Goal: Information Seeking & Learning: Learn about a topic

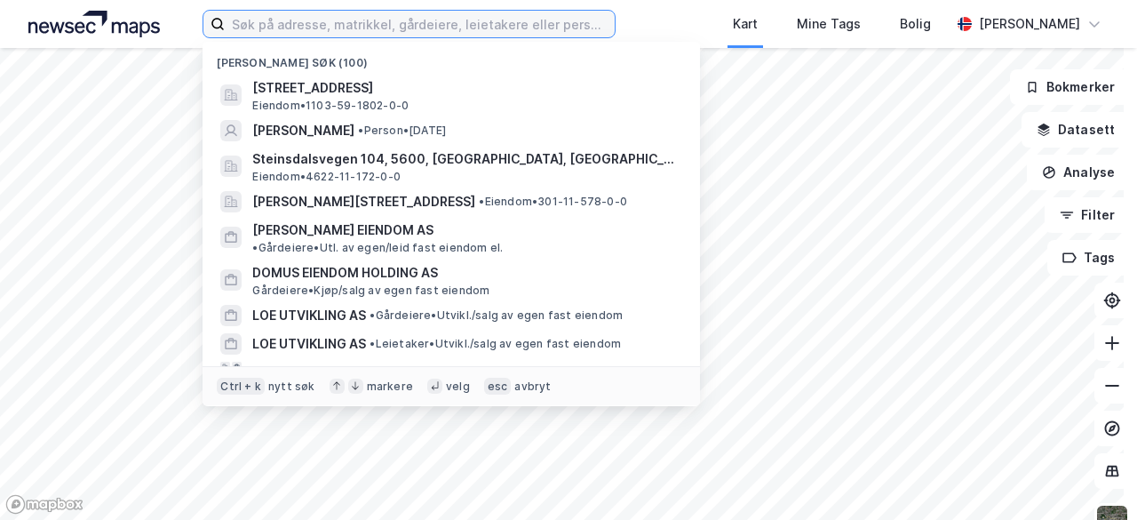
click at [279, 29] on input at bounding box center [420, 24] width 390 height 27
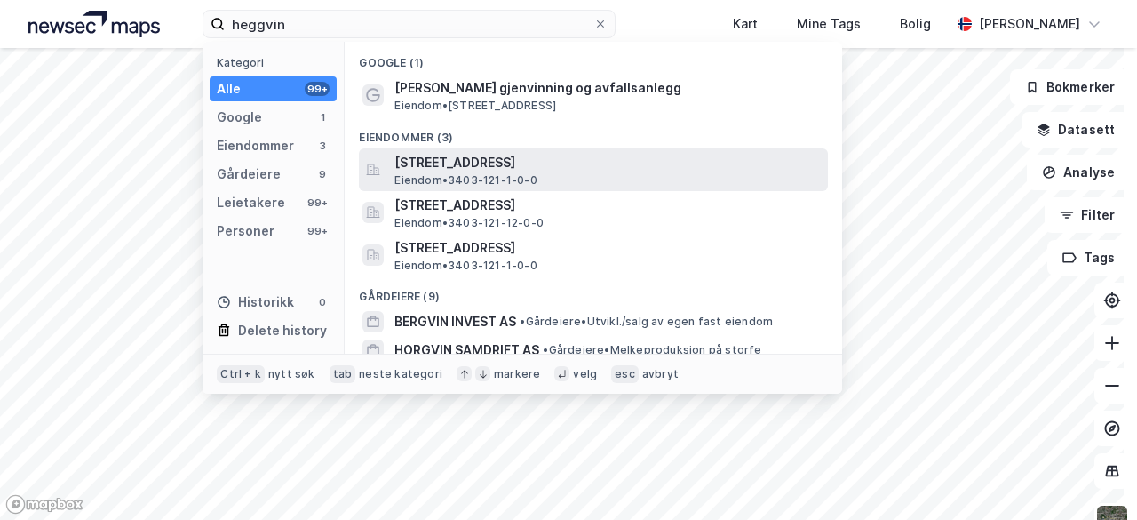
click at [536, 173] on span "Eiendom • 3403-121-1-0-0" at bounding box center [465, 180] width 142 height 14
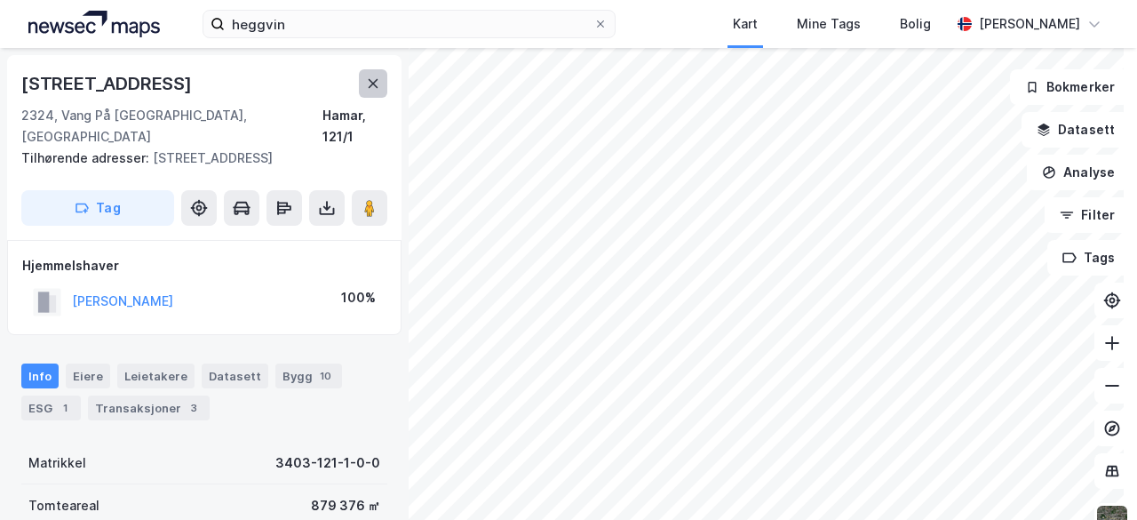
click at [375, 86] on icon at bounding box center [373, 83] width 14 height 14
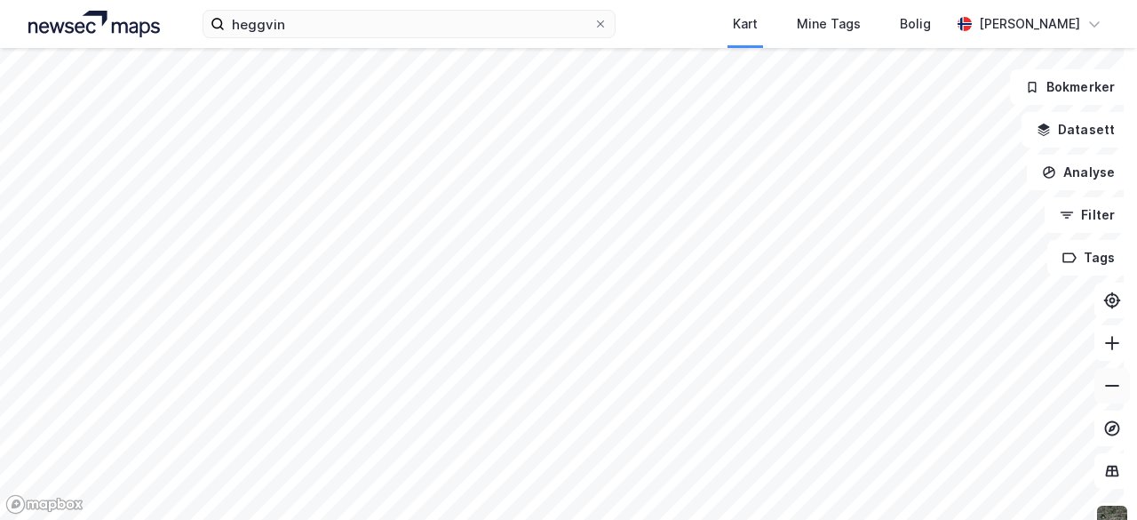
click at [1103, 378] on icon at bounding box center [1112, 386] width 18 height 18
click at [1112, 384] on button at bounding box center [1112, 386] width 36 height 36
click at [1103, 351] on icon at bounding box center [1112, 343] width 18 height 18
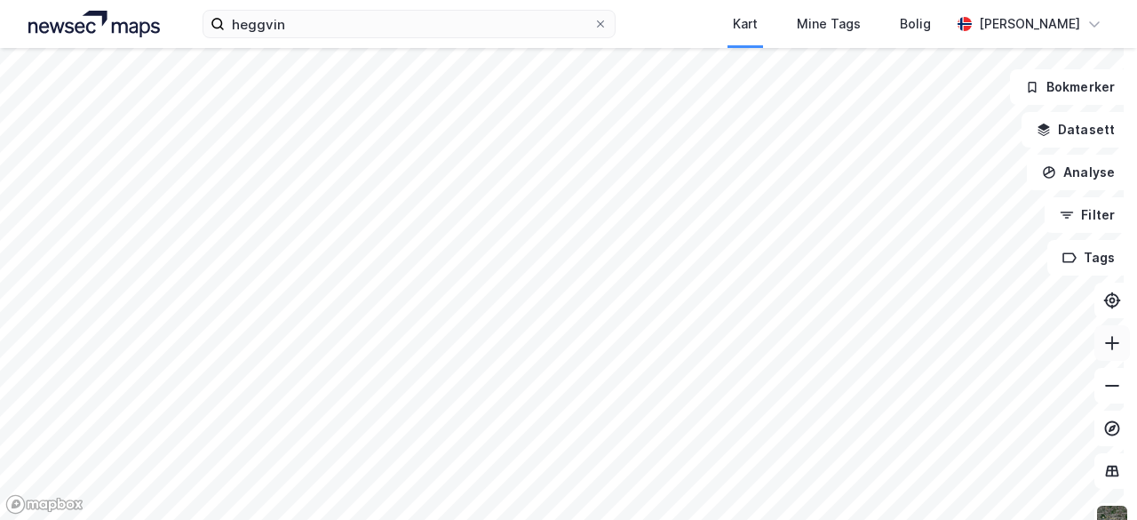
click at [1103, 351] on icon at bounding box center [1112, 343] width 18 height 18
click at [1103, 390] on icon at bounding box center [1112, 386] width 18 height 18
click at [1103, 346] on icon at bounding box center [1112, 343] width 18 height 18
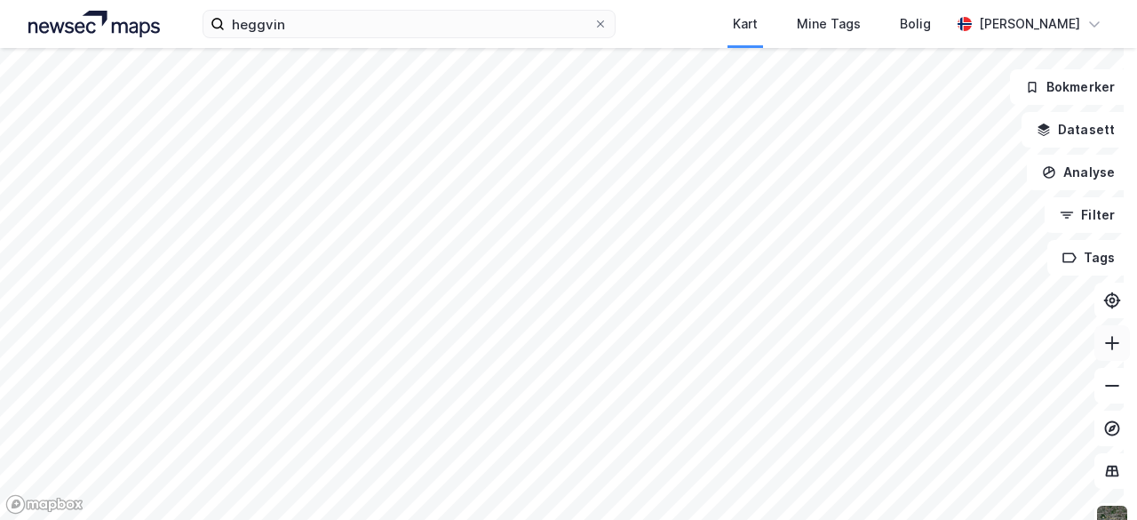
click at [1103, 346] on icon at bounding box center [1112, 343] width 18 height 18
click at [1103, 391] on icon at bounding box center [1112, 386] width 18 height 18
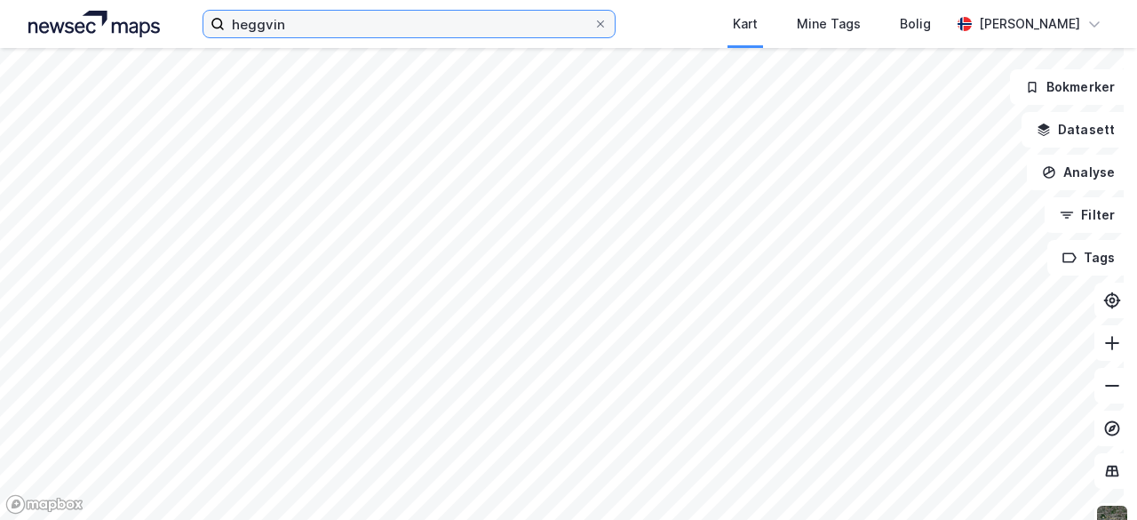
click at [342, 17] on input "heggvin" at bounding box center [409, 24] width 369 height 27
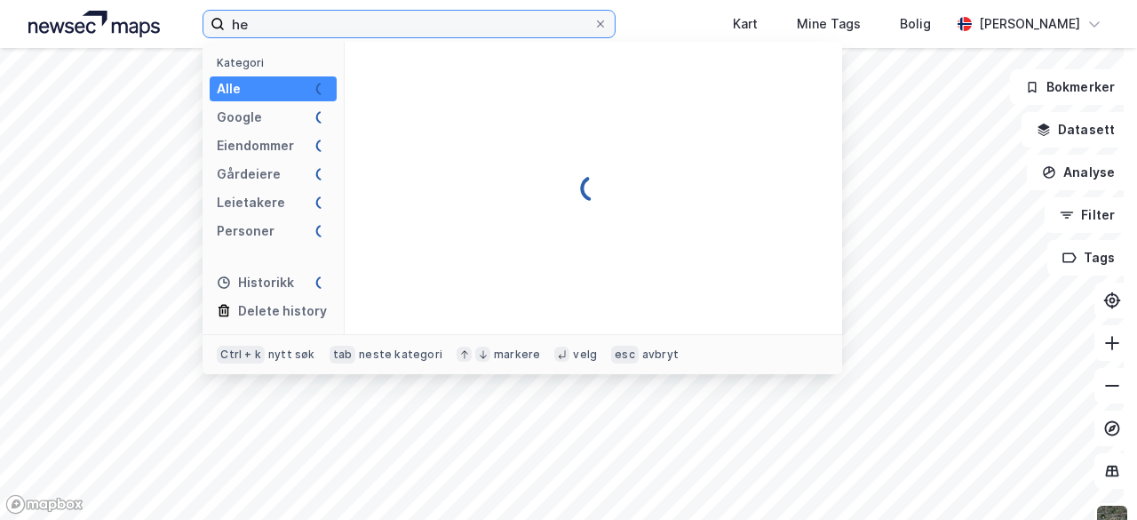
type input "h"
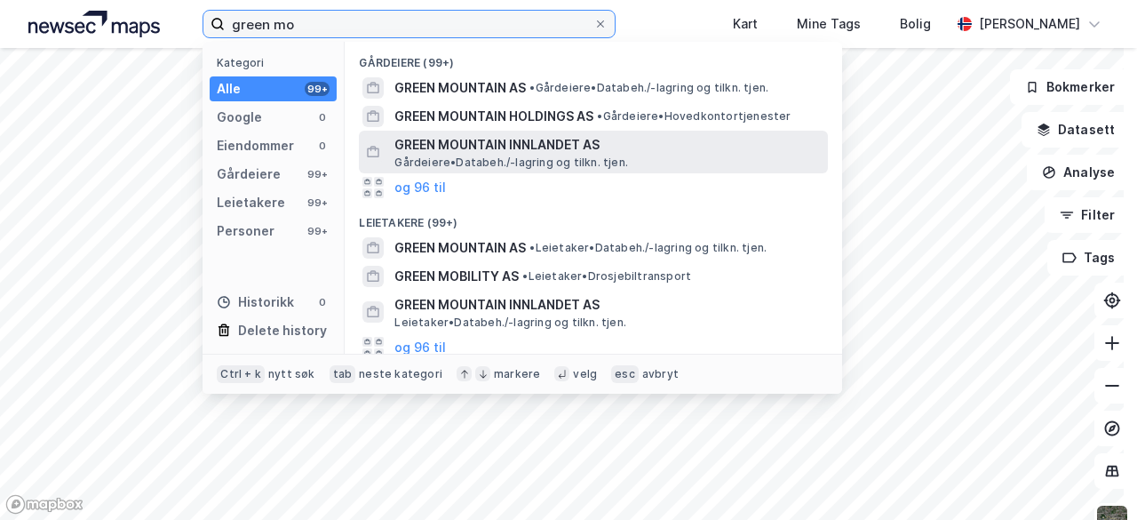
type input "green mo"
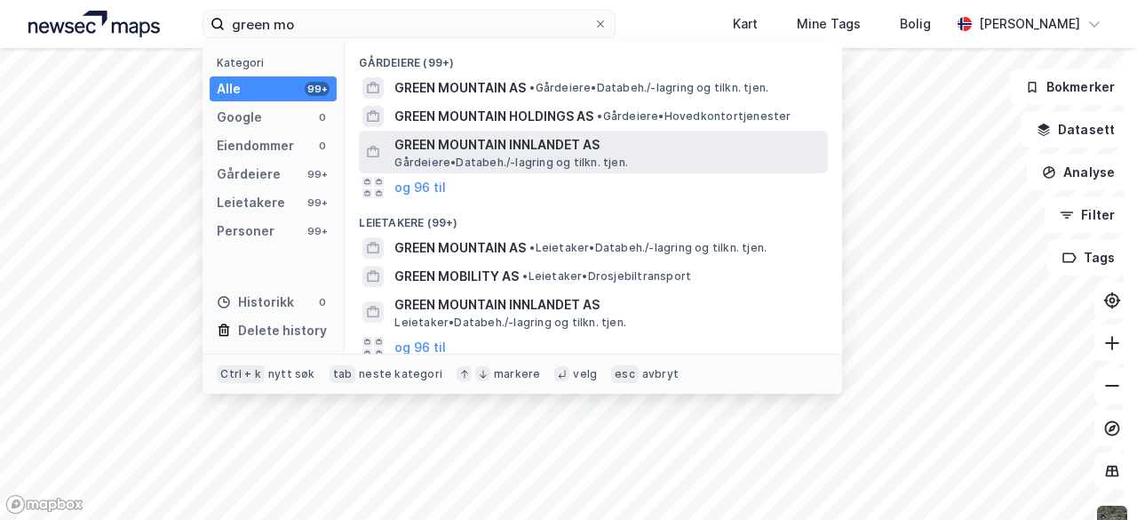
click at [531, 155] on span "Gårdeiere • Databeh./-lagring og tilkn. tjen." at bounding box center [511, 162] width 234 height 14
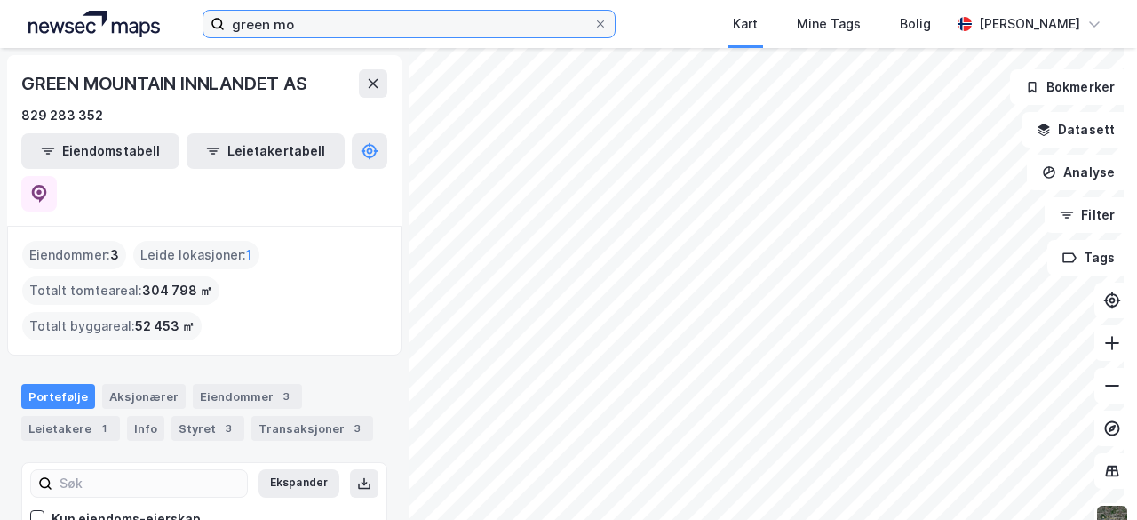
click at [340, 24] on input "green mo" at bounding box center [409, 24] width 369 height 27
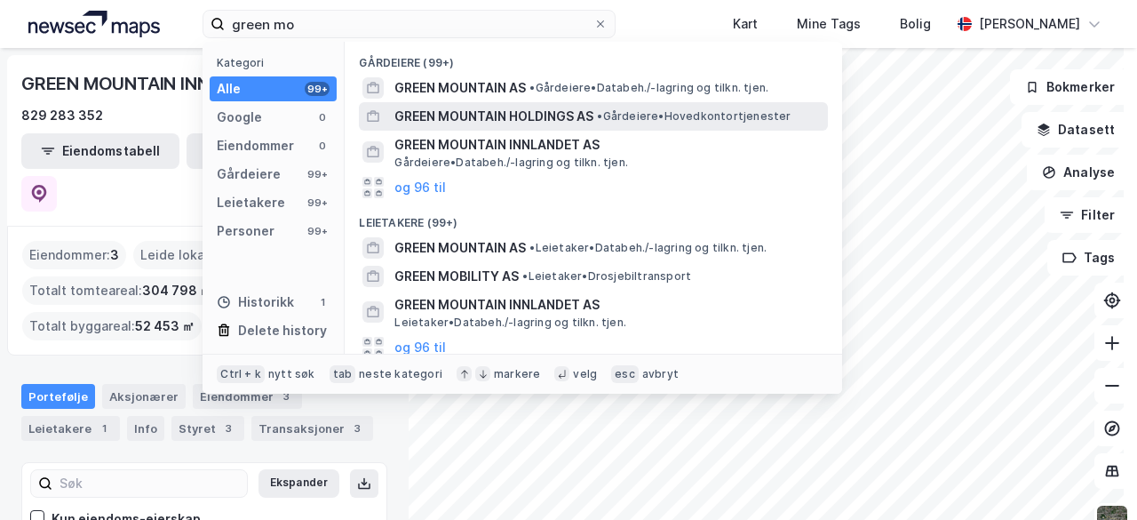
click at [471, 110] on span "GREEN MOUNTAIN HOLDINGS AS" at bounding box center [493, 116] width 199 height 21
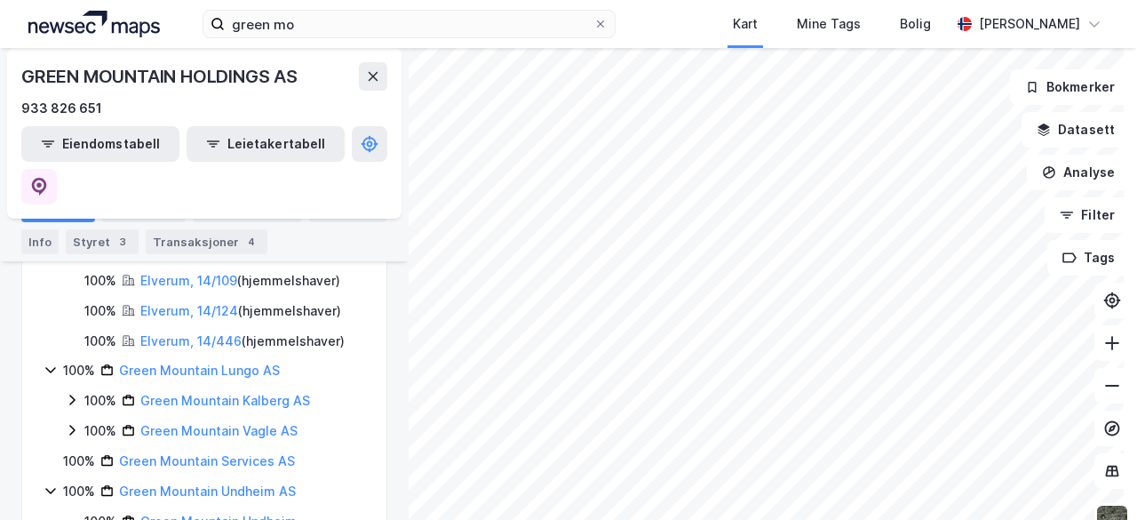
scroll to position [302, 0]
click at [258, 392] on link "Green Mountain Kalberg AS" at bounding box center [225, 399] width 170 height 15
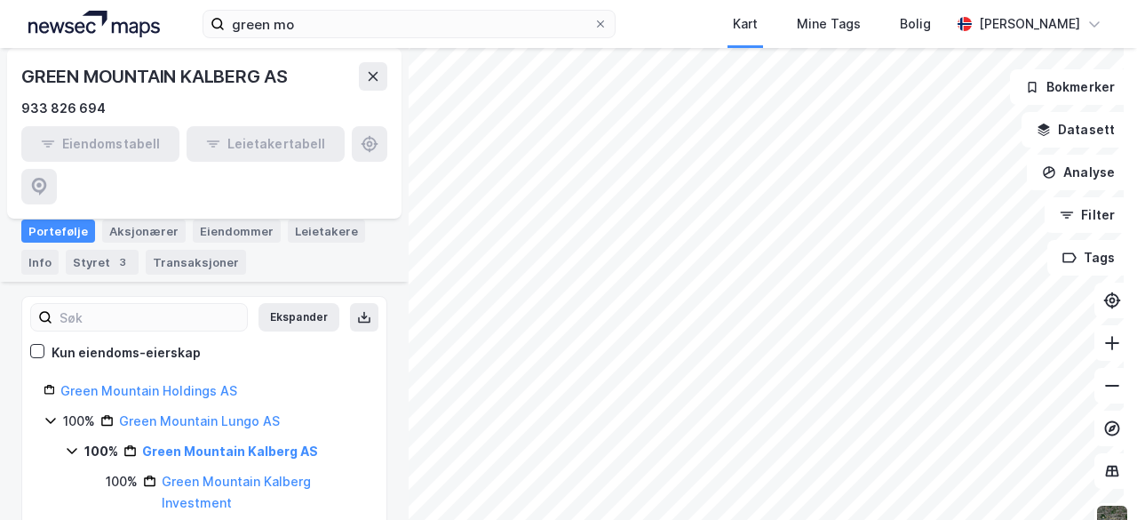
scroll to position [188, 0]
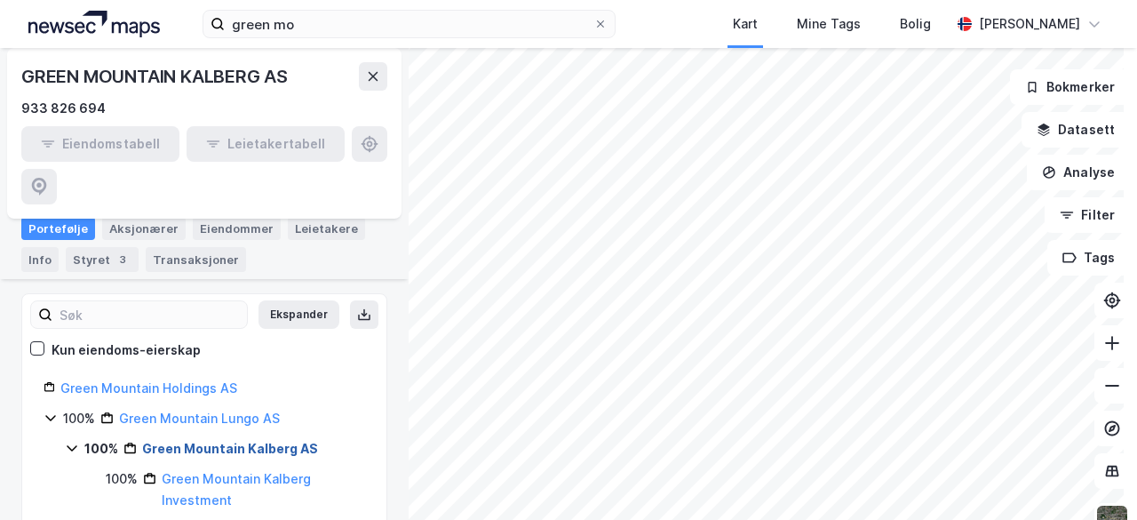
click at [260, 441] on link "Green Mountain Kalberg AS" at bounding box center [230, 448] width 176 height 15
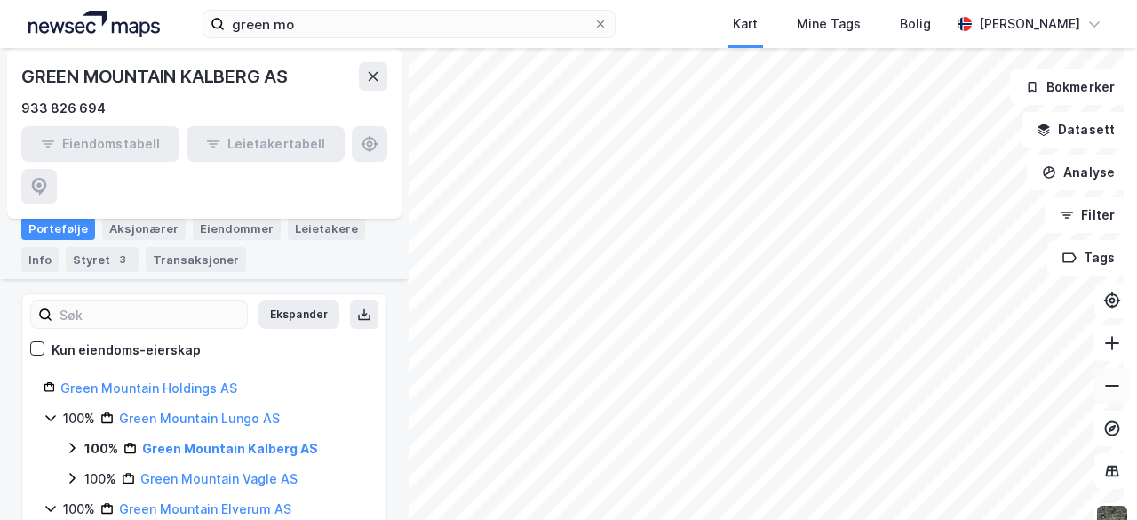
click at [1113, 394] on button at bounding box center [1112, 386] width 36 height 36
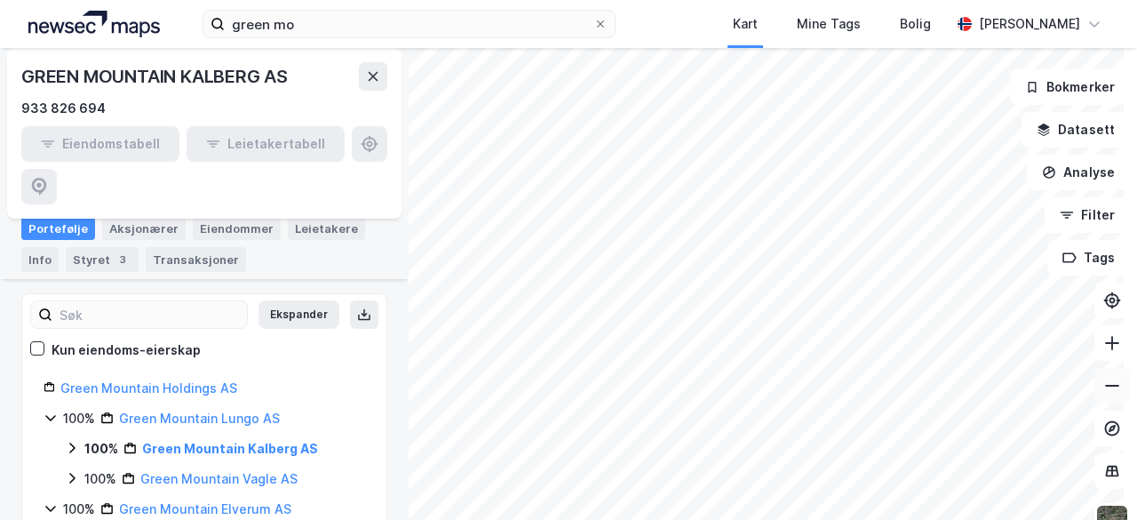
click at [1113, 394] on button at bounding box center [1112, 386] width 36 height 36
click at [1112, 390] on button at bounding box center [1112, 386] width 36 height 36
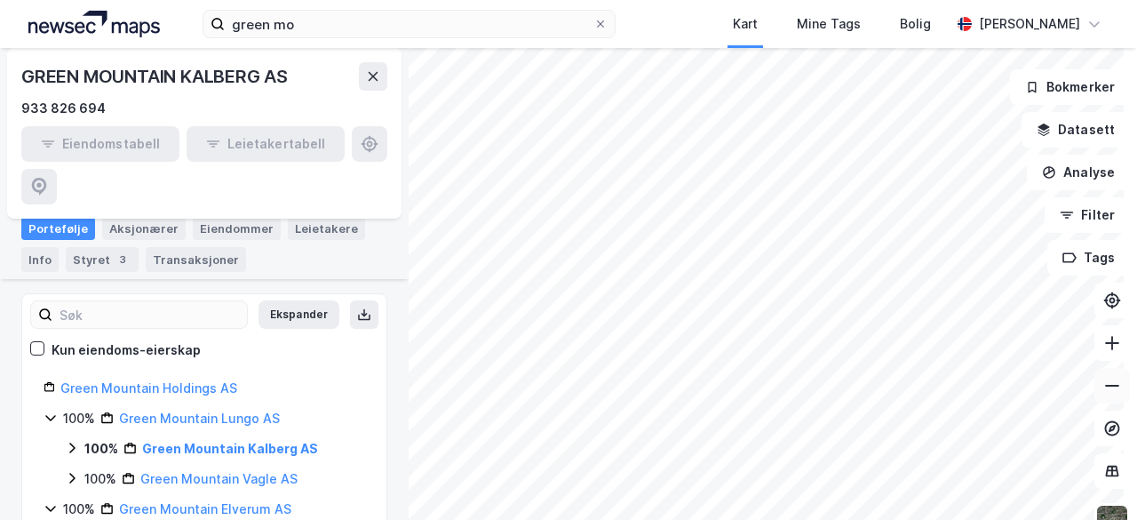
click at [1112, 390] on button at bounding box center [1112, 386] width 36 height 36
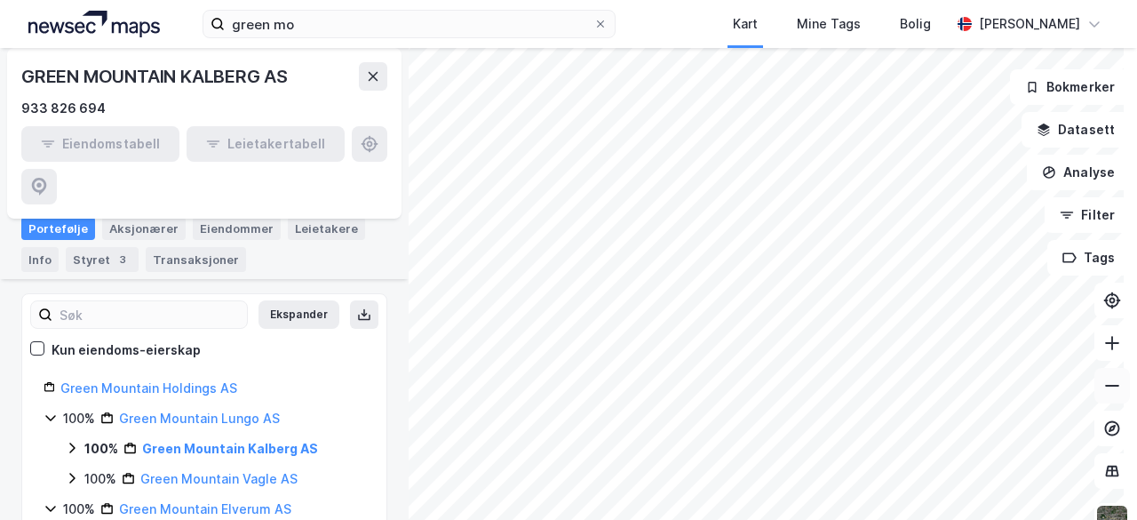
click at [1112, 390] on button at bounding box center [1112, 386] width 36 height 36
click at [1105, 342] on icon at bounding box center [1112, 343] width 14 height 2
click at [155, 380] on link "Green Mountain Holdings AS" at bounding box center [148, 387] width 177 height 15
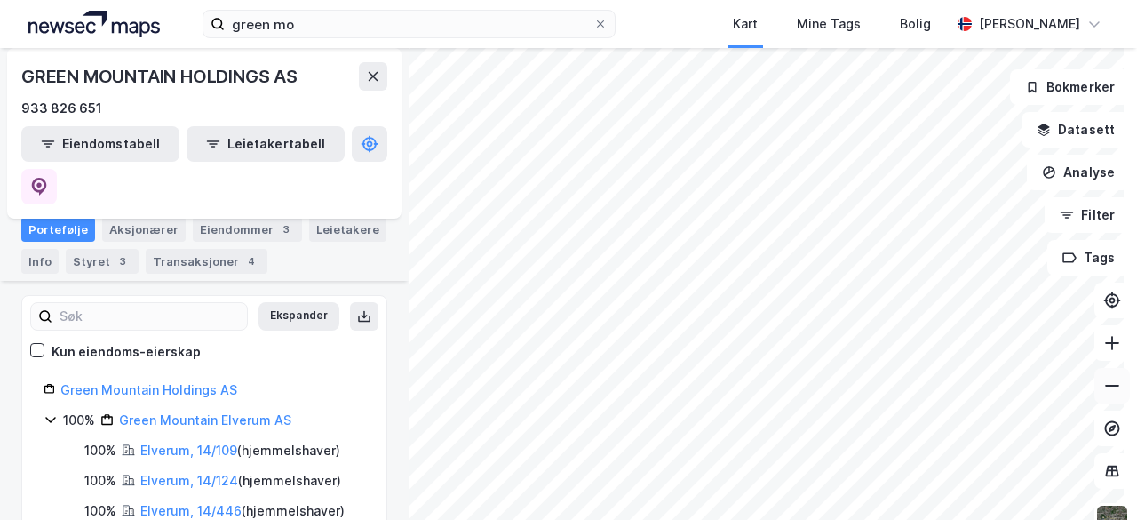
click at [1105, 386] on icon at bounding box center [1112, 386] width 14 height 2
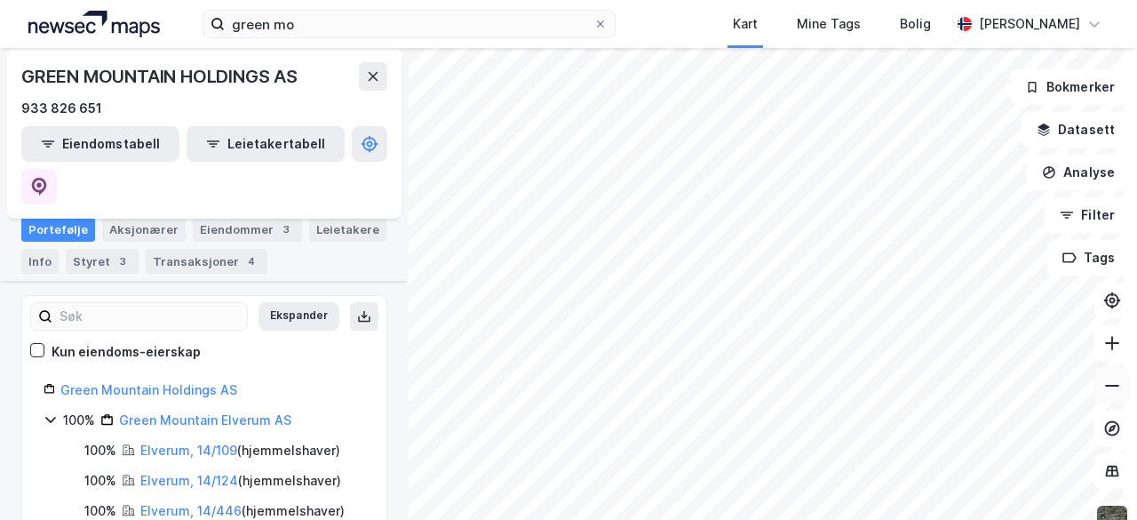
click at [1105, 386] on icon at bounding box center [1112, 386] width 14 height 2
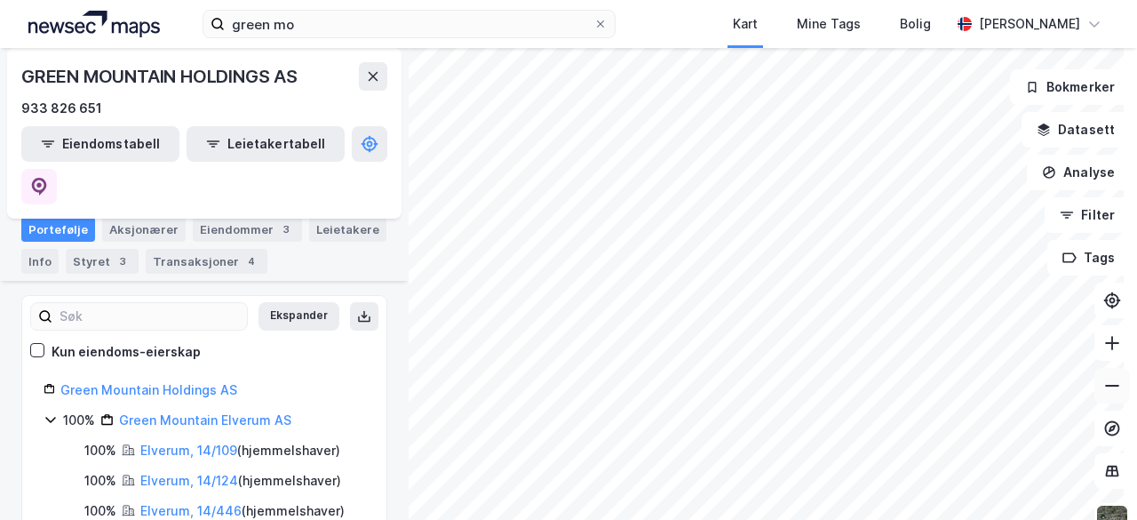
click at [1105, 386] on icon at bounding box center [1112, 386] width 14 height 2
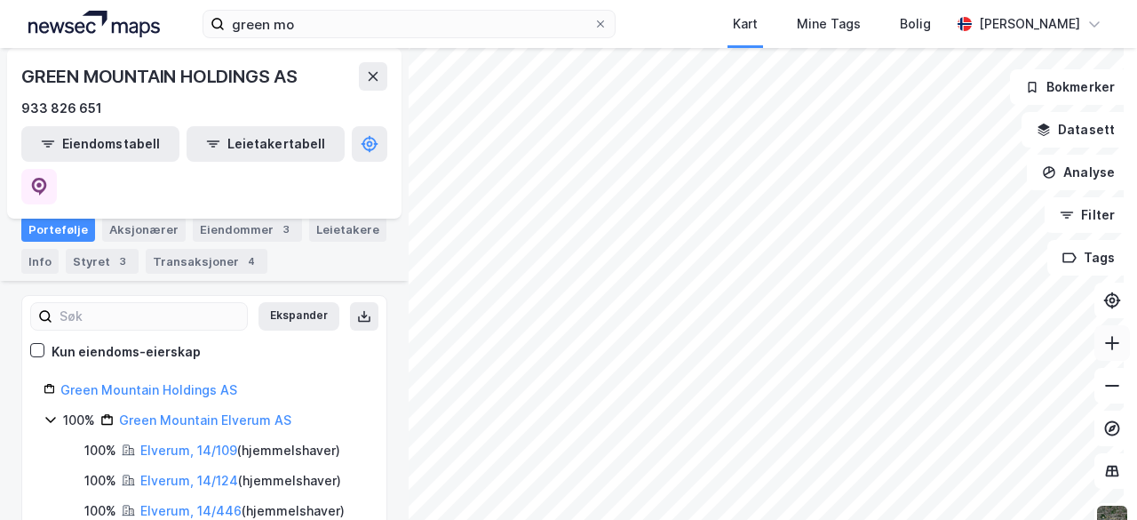
click at [1109, 338] on button at bounding box center [1112, 343] width 36 height 36
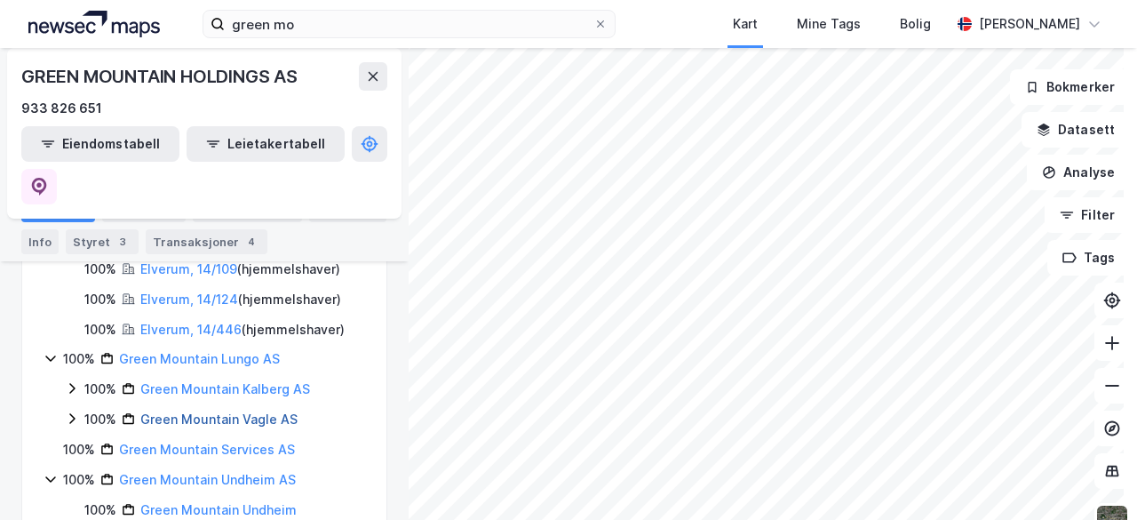
click at [253, 411] on link "Green Mountain Vagle AS" at bounding box center [218, 418] width 157 height 15
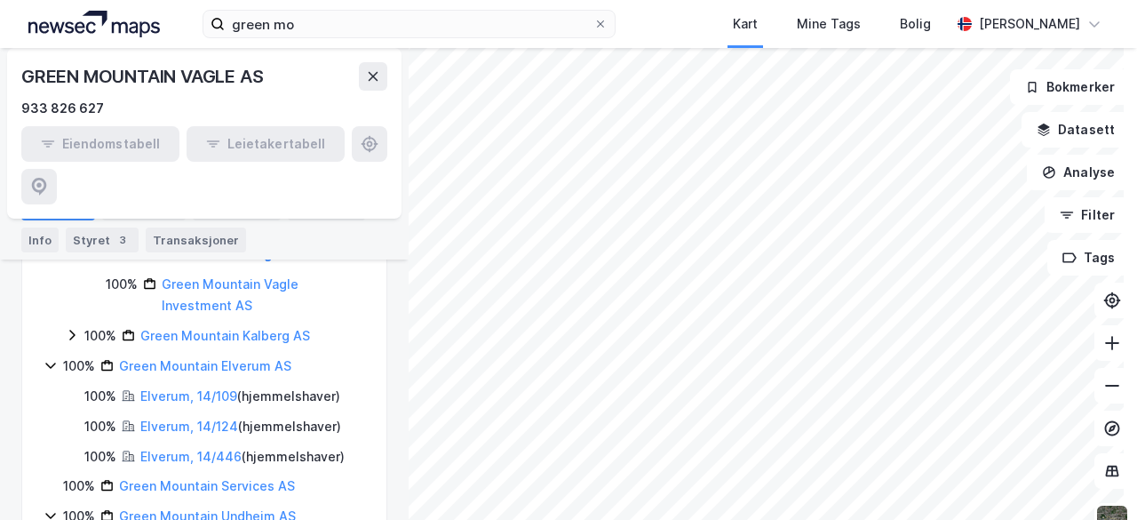
scroll to position [419, 0]
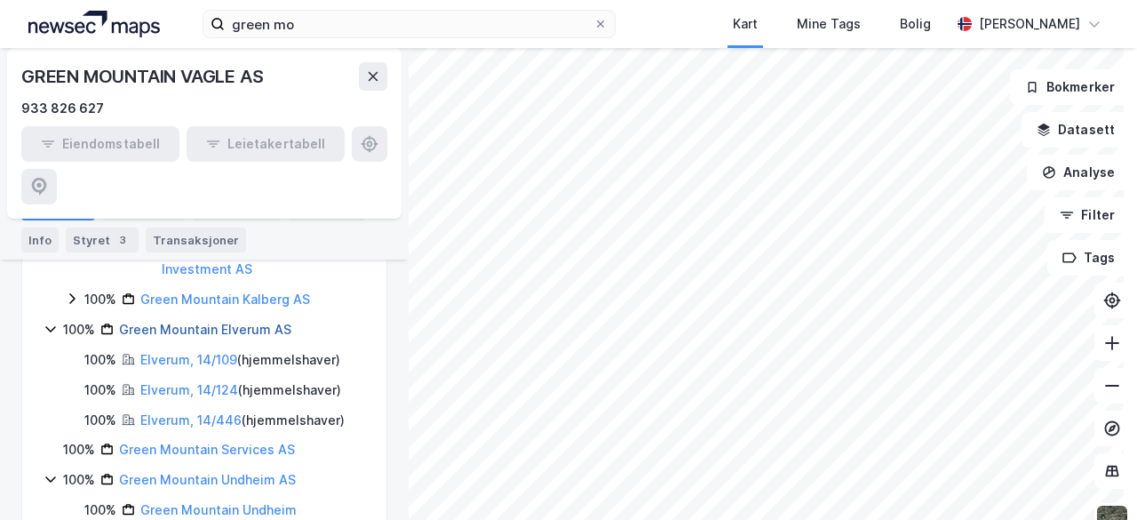
click at [243, 322] on link "Green Mountain Elverum AS" at bounding box center [205, 329] width 172 height 15
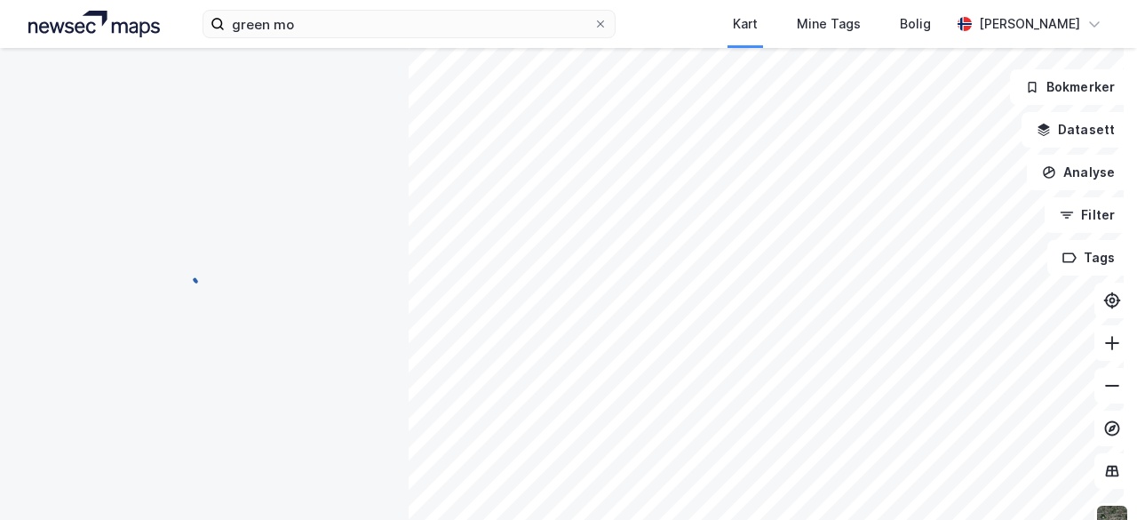
scroll to position [0, 0]
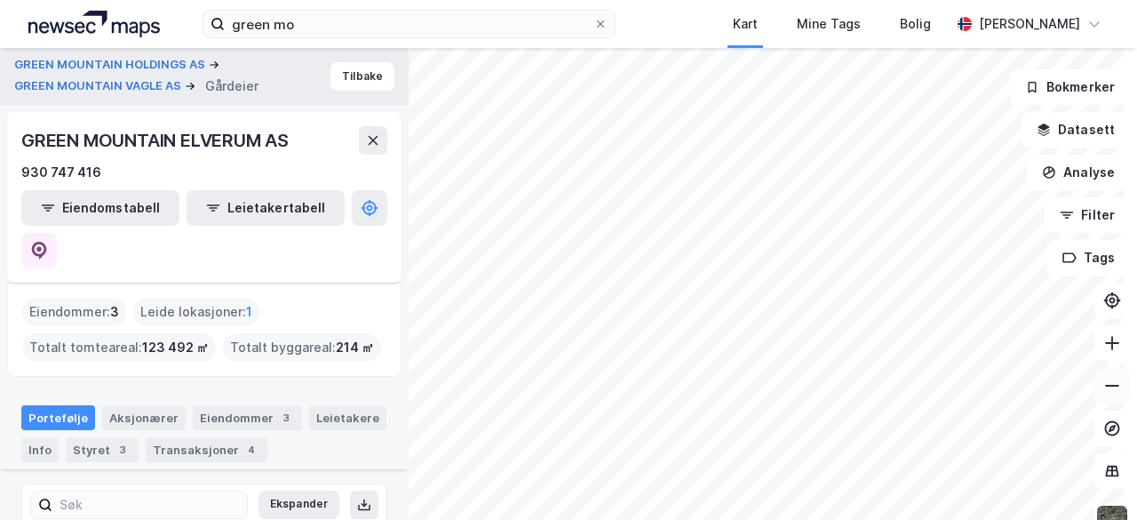
click at [1103, 383] on icon at bounding box center [1112, 386] width 18 height 18
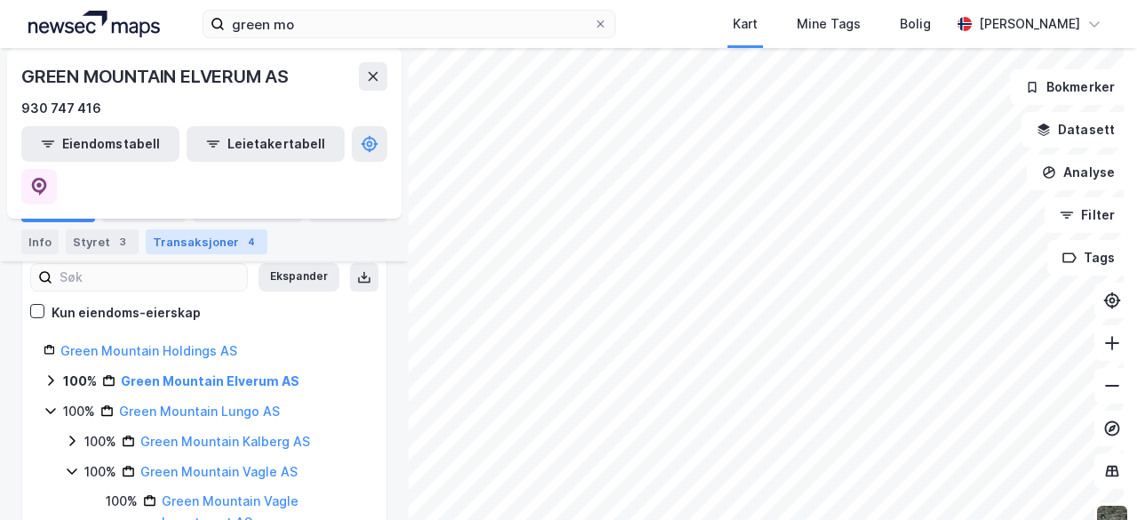
scroll to position [229, 0]
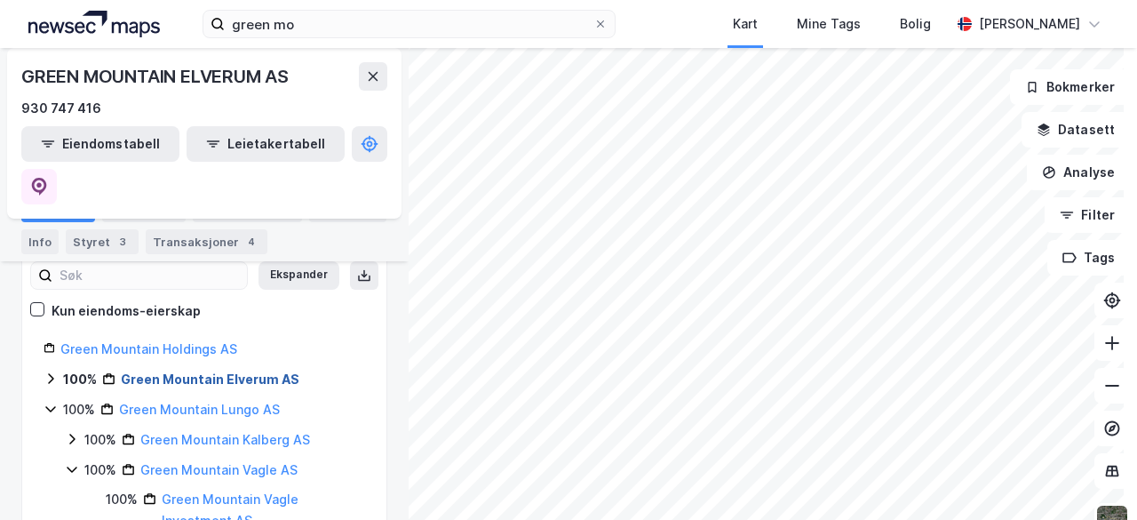
click at [217, 371] on link "Green Mountain Elverum AS" at bounding box center [210, 378] width 179 height 15
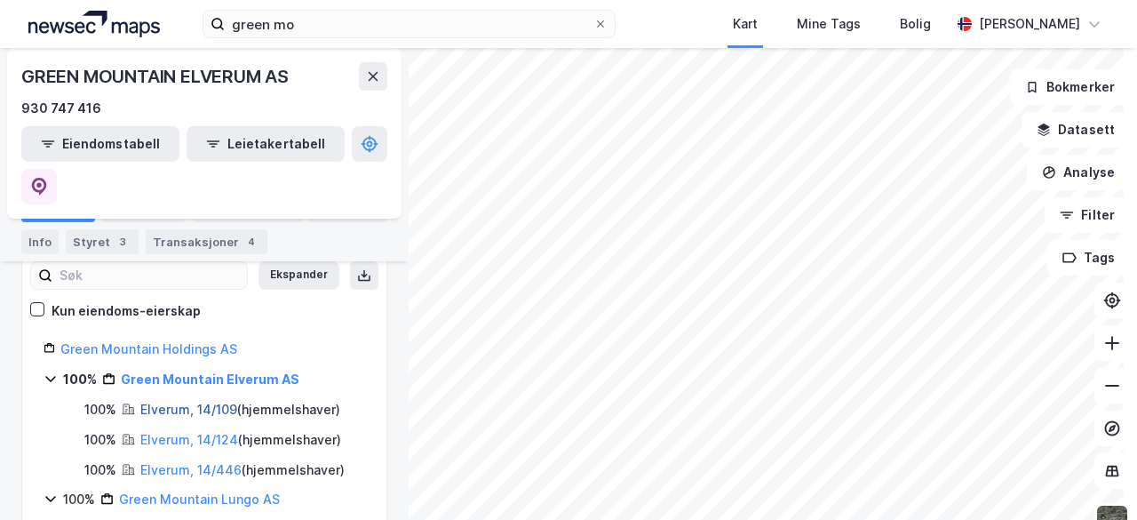
click at [200, 402] on link "Elverum, 14/109" at bounding box center [188, 409] width 97 height 15
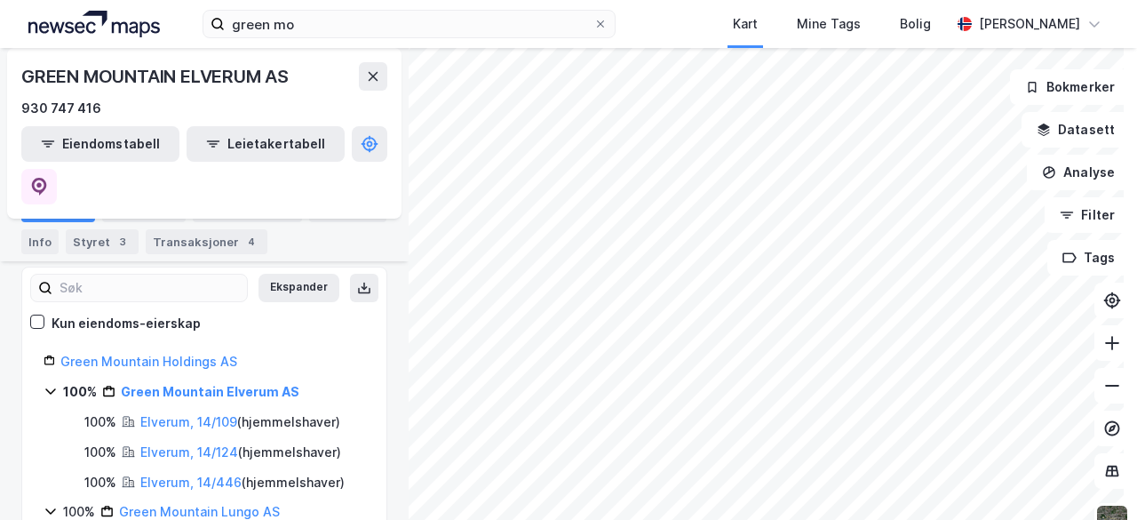
scroll to position [215, 0]
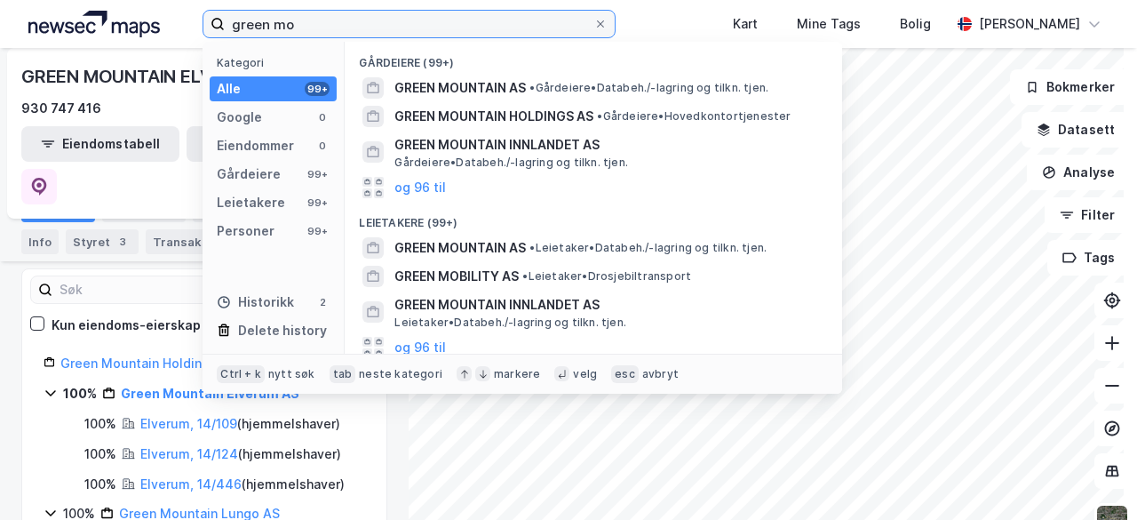
click at [306, 14] on input "green mo" at bounding box center [409, 24] width 369 height 27
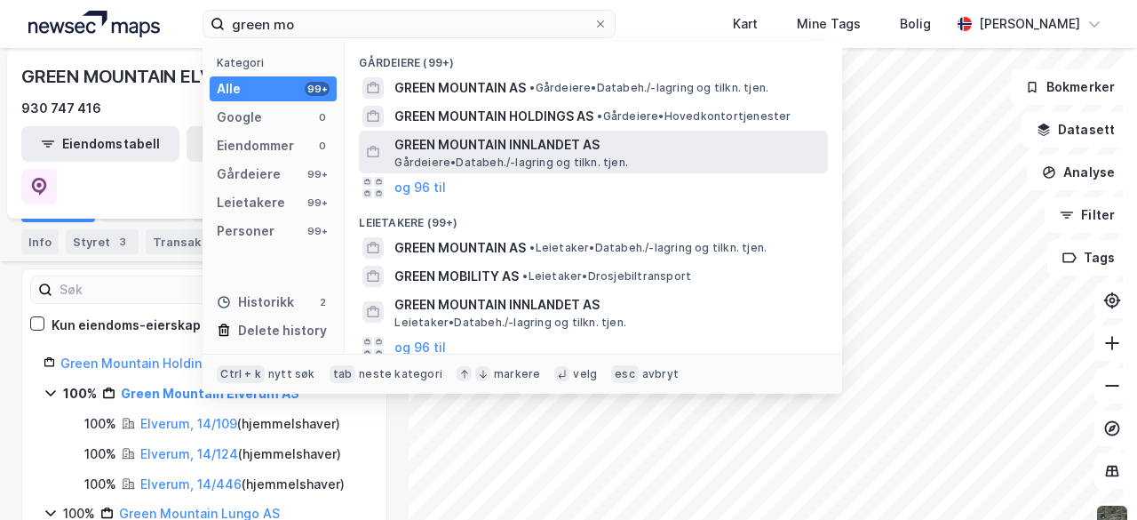
click at [558, 149] on span "GREEN MOUNTAIN INNLANDET AS" at bounding box center [607, 144] width 426 height 21
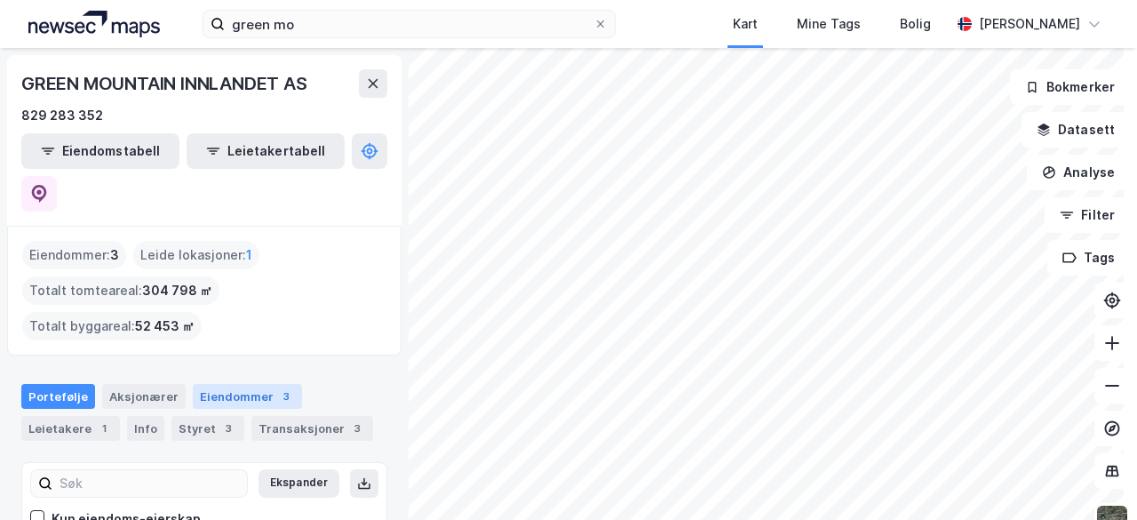
click at [235, 384] on div "Eiendommer 3" at bounding box center [247, 396] width 109 height 25
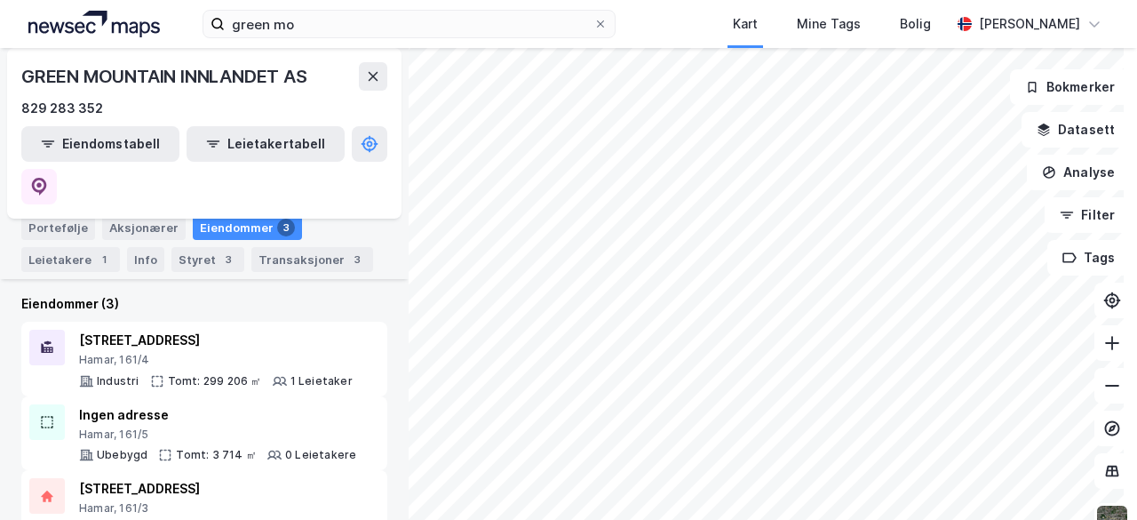
scroll to position [18, 0]
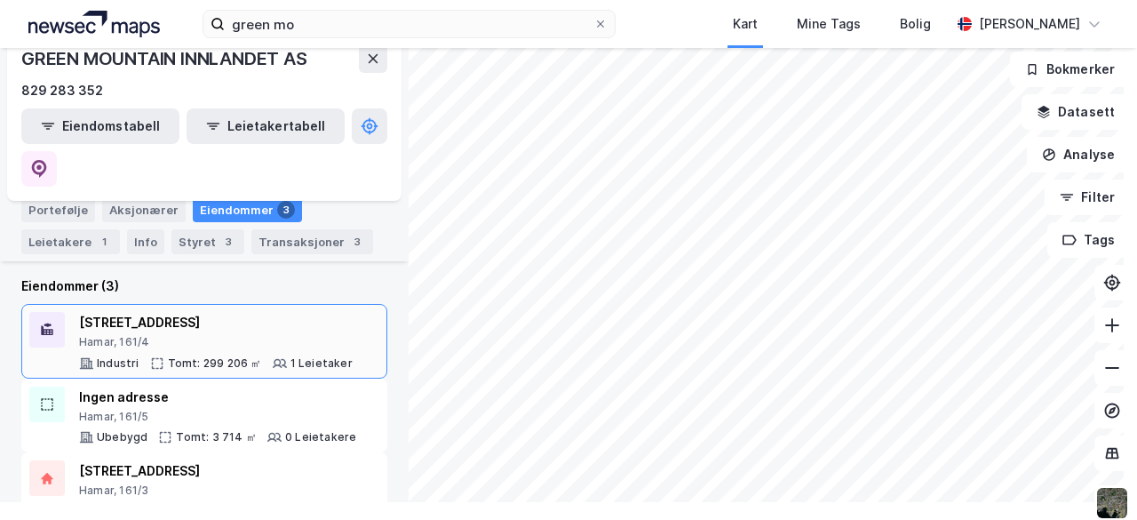
click at [231, 335] on div "Hamar, 161/4" at bounding box center [216, 342] width 274 height 14
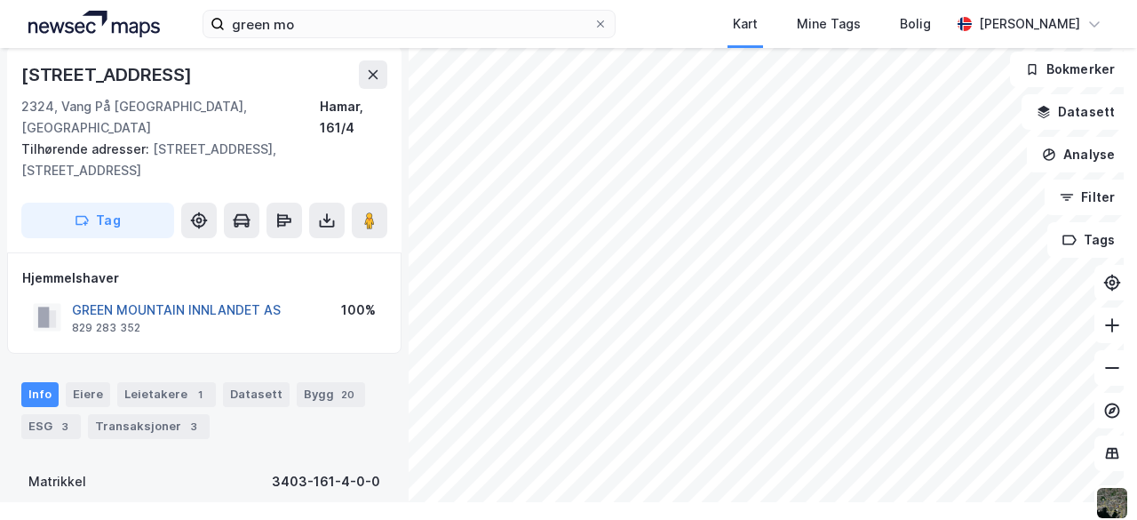
scroll to position [51, 0]
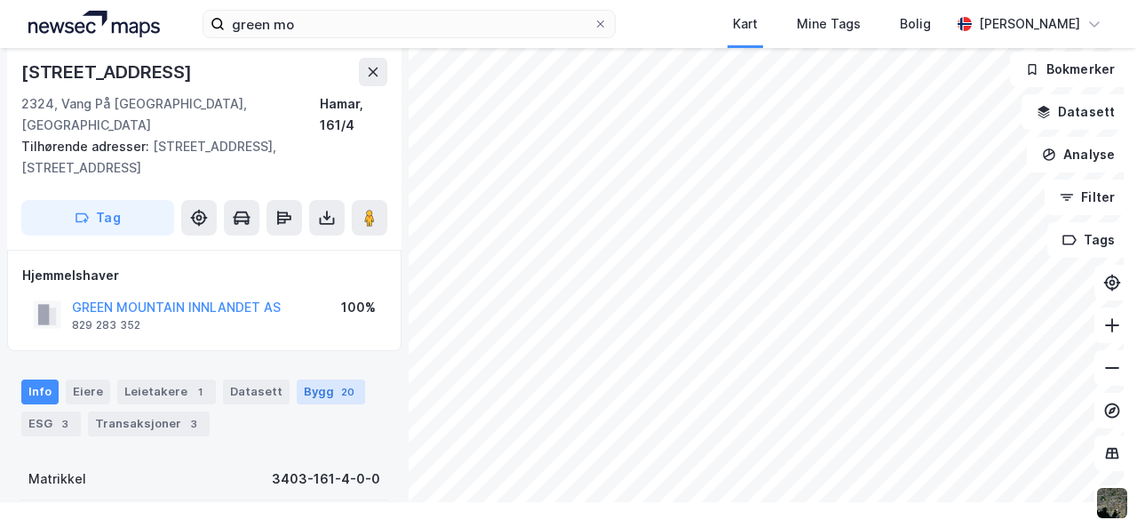
click at [308, 379] on div "Bygg 20" at bounding box center [331, 391] width 68 height 25
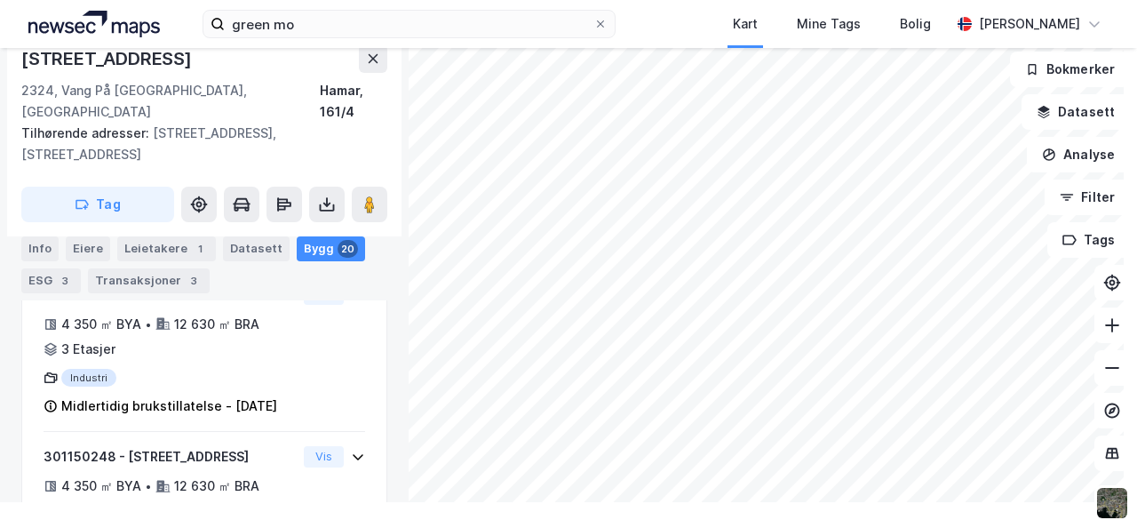
scroll to position [780, 0]
